Goal: Task Accomplishment & Management: Complete application form

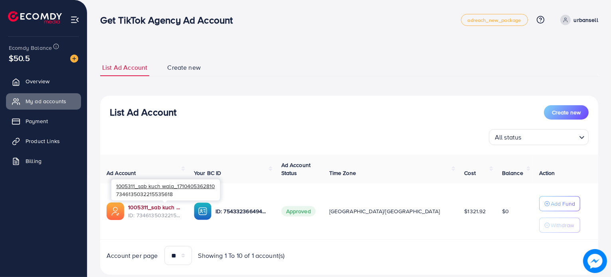
click at [166, 208] on link "1005311_sab kuch wala_1710405362810" at bounding box center [154, 208] width 53 height 8
click at [565, 112] on span "Create new" at bounding box center [566, 113] width 29 height 8
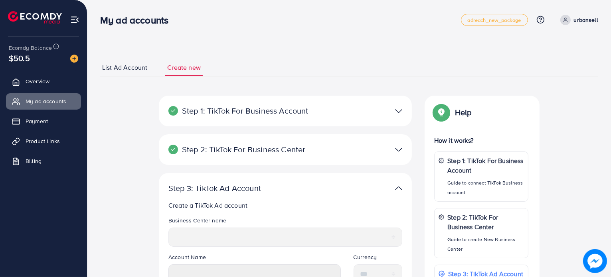
click at [316, 154] on p "Step 2: TikTok For Business Center" at bounding box center [244, 150] width 152 height 10
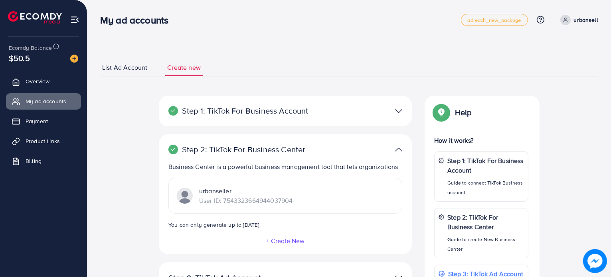
scroll to position [46, 0]
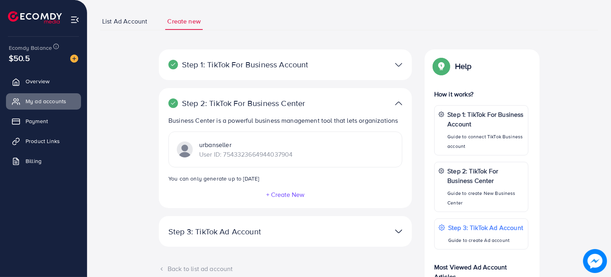
drag, startPoint x: 306, startPoint y: 155, endPoint x: 199, endPoint y: 159, distance: 107.4
click at [199, 159] on div "urbanseller User ID: 7543323664944037904" at bounding box center [285, 150] width 234 height 36
copy p "User ID: 7543323664944037904"
click at [127, 127] on div "**********" at bounding box center [349, 213] width 511 height 329
click at [256, 154] on p "User ID: 7543323664944037904" at bounding box center [245, 155] width 93 height 10
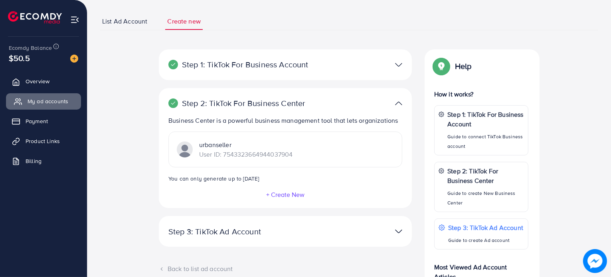
click at [61, 105] on span "My ad accounts" at bounding box center [48, 101] width 41 height 8
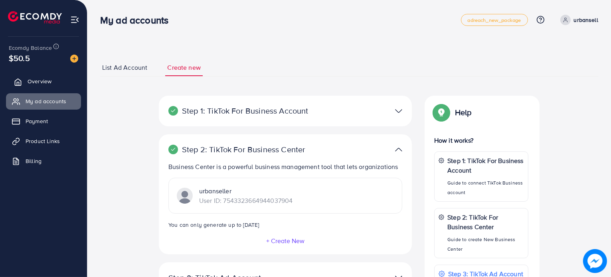
click at [71, 80] on link "Overview" at bounding box center [43, 81] width 75 height 16
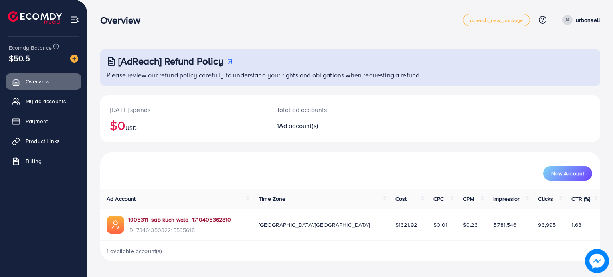
click at [197, 221] on link "1005311_sab kuch wala_1710405362810" at bounding box center [179, 220] width 103 height 8
click at [41, 97] on span "My ad accounts" at bounding box center [48, 101] width 41 height 8
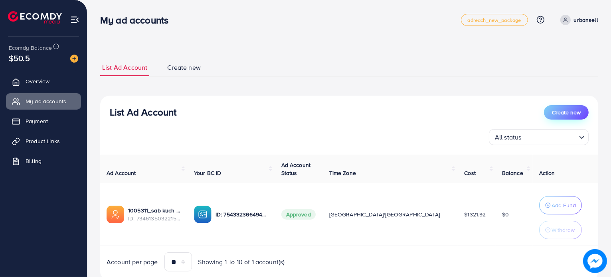
click at [565, 107] on button "Create new" at bounding box center [566, 112] width 45 height 14
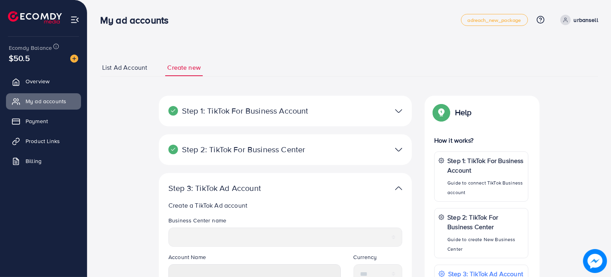
click at [323, 160] on div "Step 2: TikTok For Business Center Business Center is a powerful business manag…" at bounding box center [285, 149] width 253 height 31
click at [395, 150] on img at bounding box center [398, 150] width 7 height 12
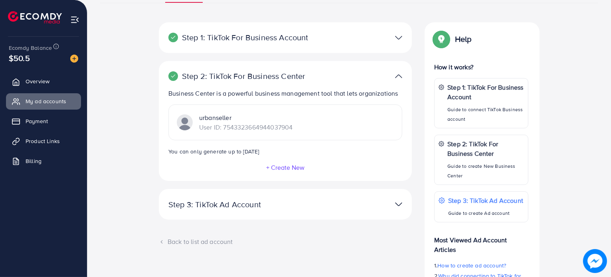
scroll to position [75, 0]
